Goal: Navigation & Orientation: Find specific page/section

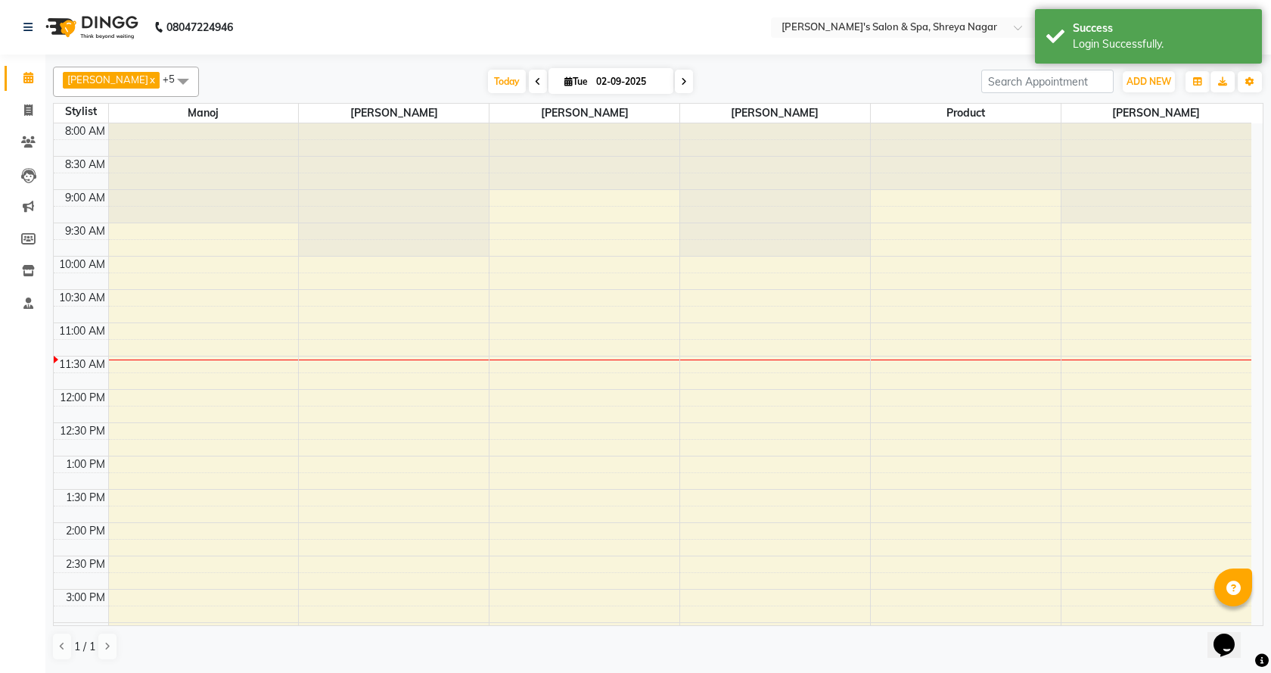
click at [535, 83] on icon at bounding box center [538, 81] width 6 height 9
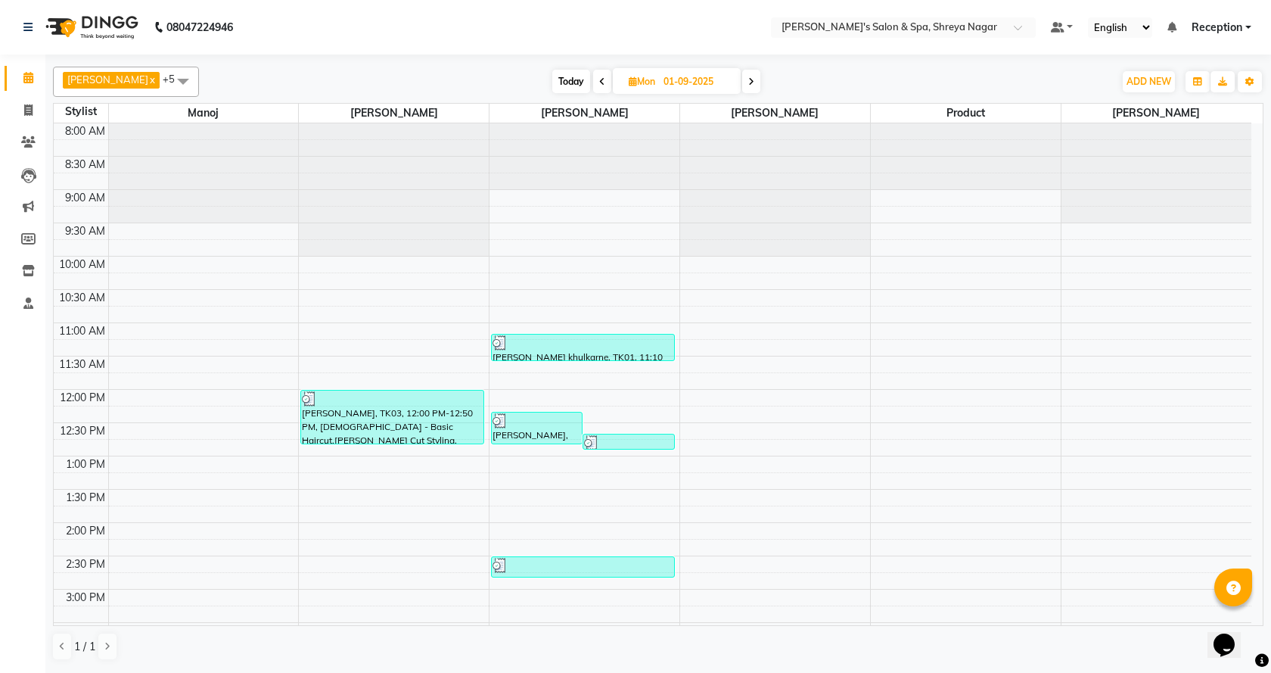
click at [748, 81] on icon at bounding box center [751, 81] width 6 height 9
type input "02-09-2025"
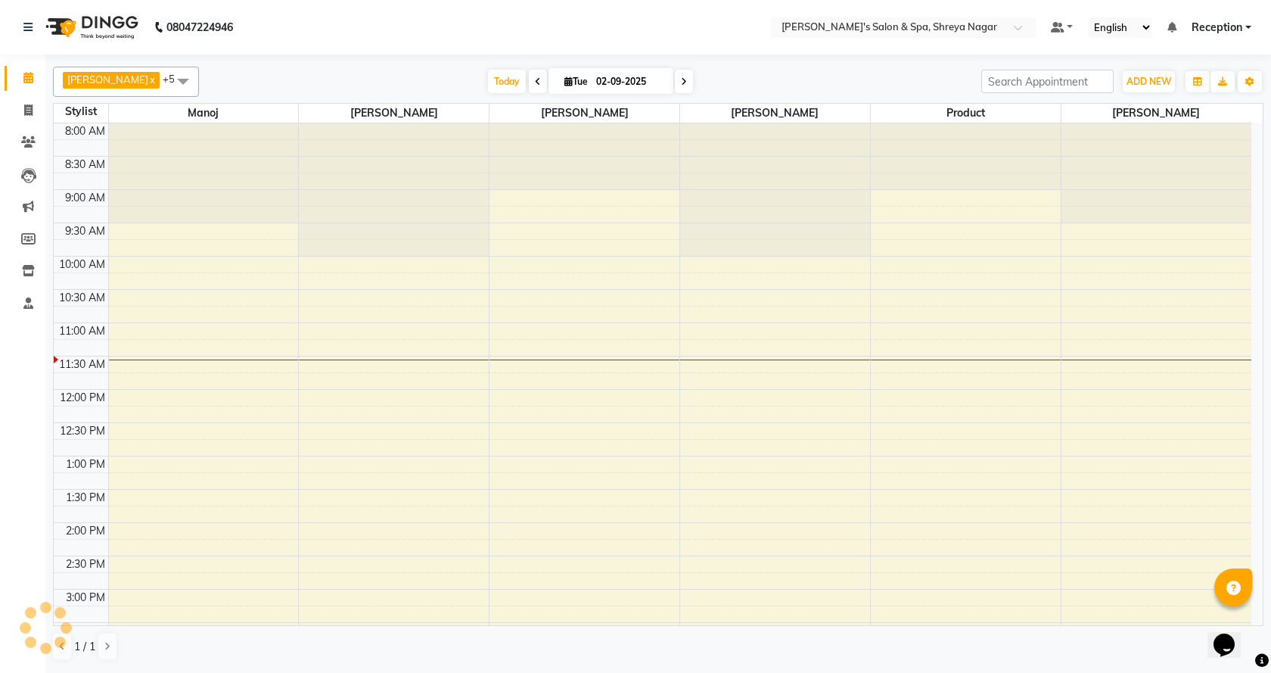
scroll to position [201, 0]
